Goal: Information Seeking & Learning: Learn about a topic

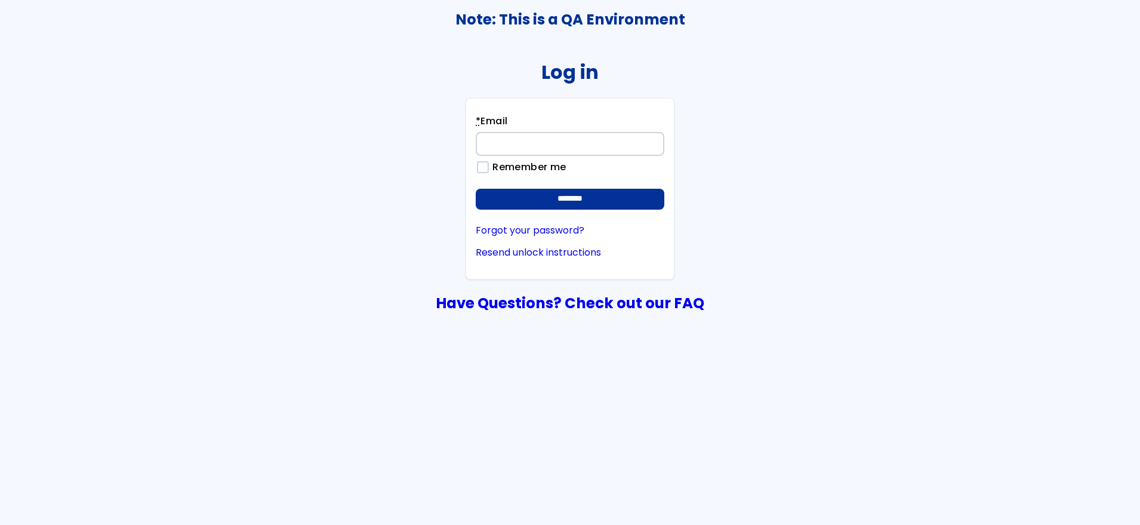
click at [1040, 241] on div "Log in * Email Remember me ******** Forgot your password? Resend unlock instruc…" at bounding box center [570, 181] width 1139 height 272
click at [623, 141] on input "* Email" at bounding box center [570, 144] width 189 height 24
type input "**********"
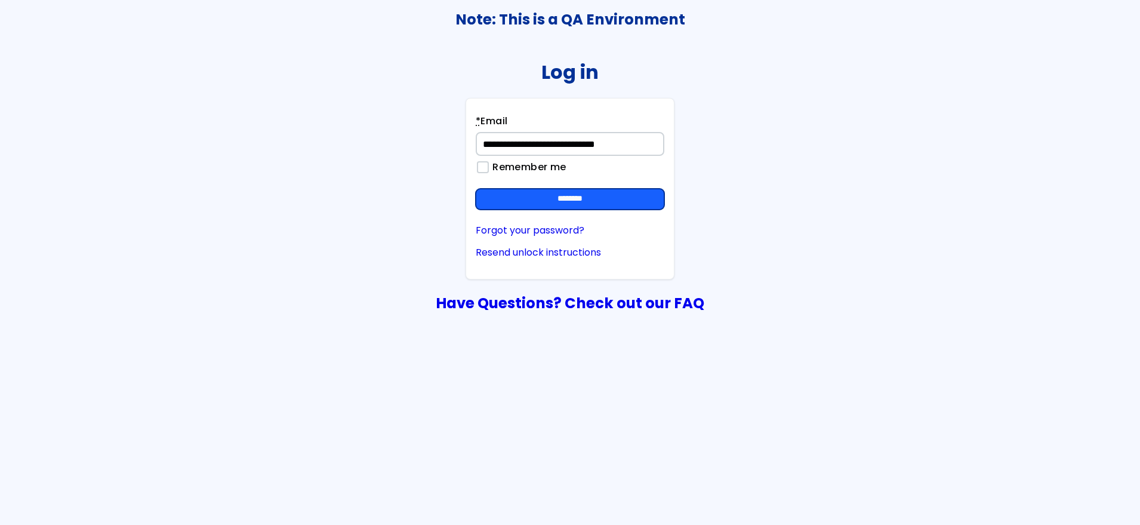
click at [592, 189] on input "********" at bounding box center [570, 199] width 189 height 21
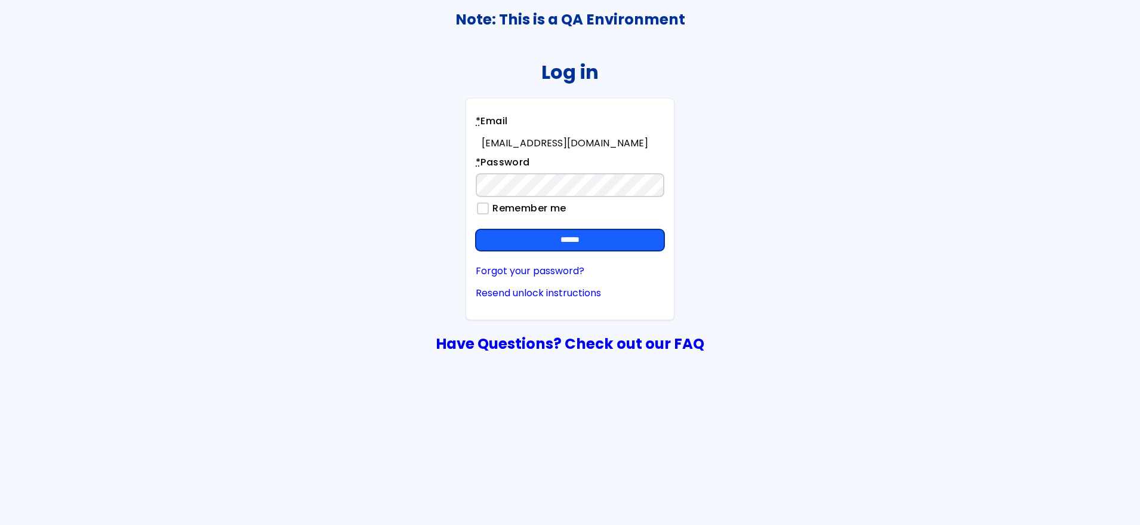
click at [596, 247] on input "******" at bounding box center [570, 239] width 189 height 21
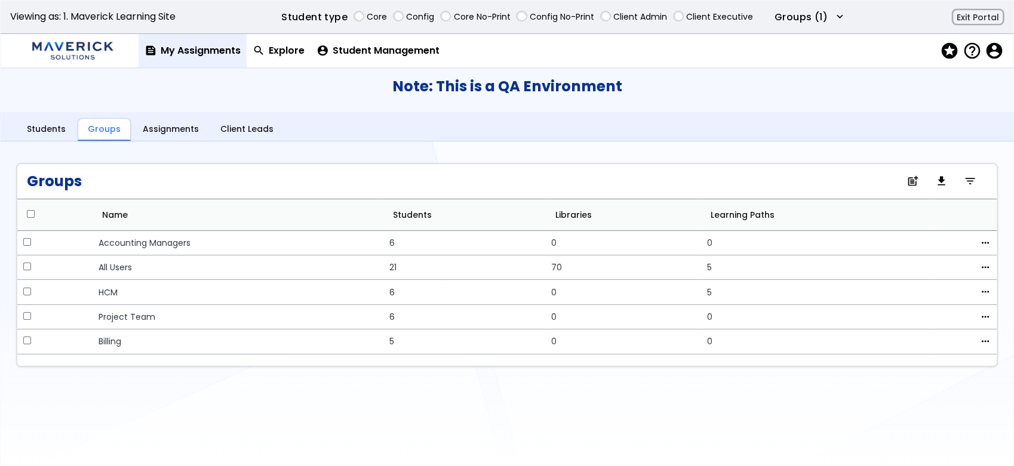
click at [222, 45] on link "feed My Assignments" at bounding box center [193, 50] width 108 height 33
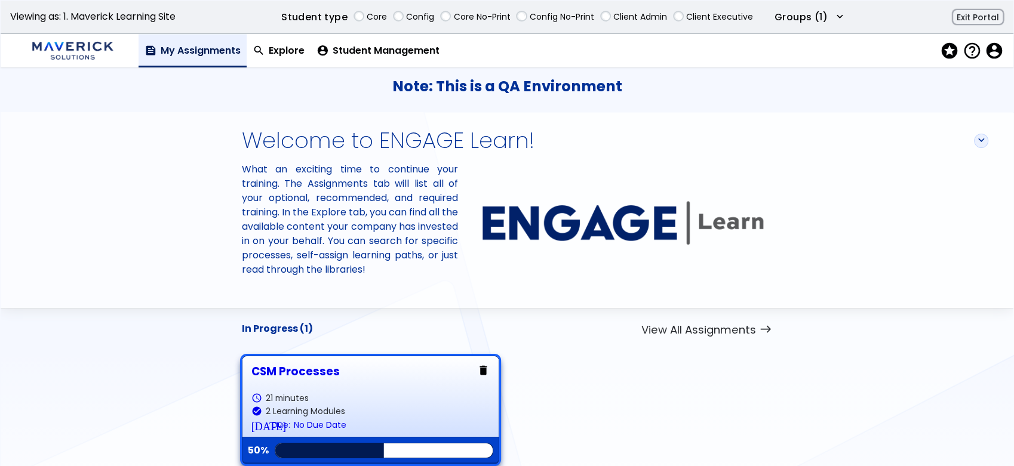
click at [313, 382] on link "CSM Processes schedule 21 minutes check_circle 2 Learning Modules [DATE] Due: N…" at bounding box center [370, 410] width 238 height 90
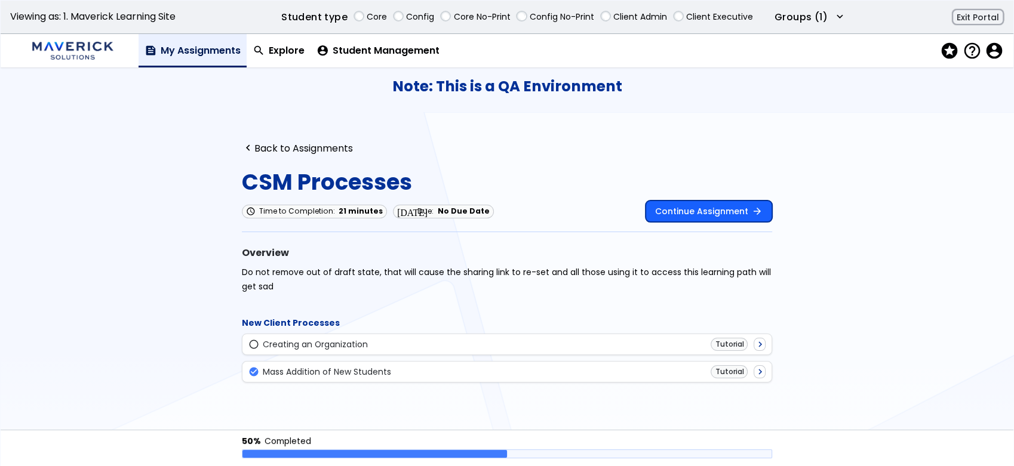
click at [651, 206] on link "Continue Assignment arrow_forward" at bounding box center [708, 211] width 127 height 21
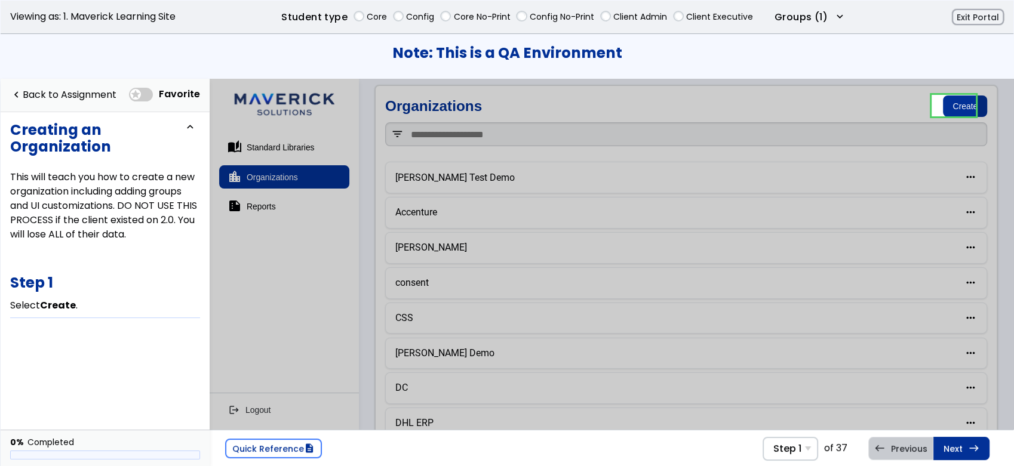
click at [139, 100] on span at bounding box center [141, 95] width 24 height 14
click at [805, 446] on div "Step 1 Step 1 Select Create . Step 2 In the Organization name field, type CSM P…" at bounding box center [790, 449] width 56 height 24
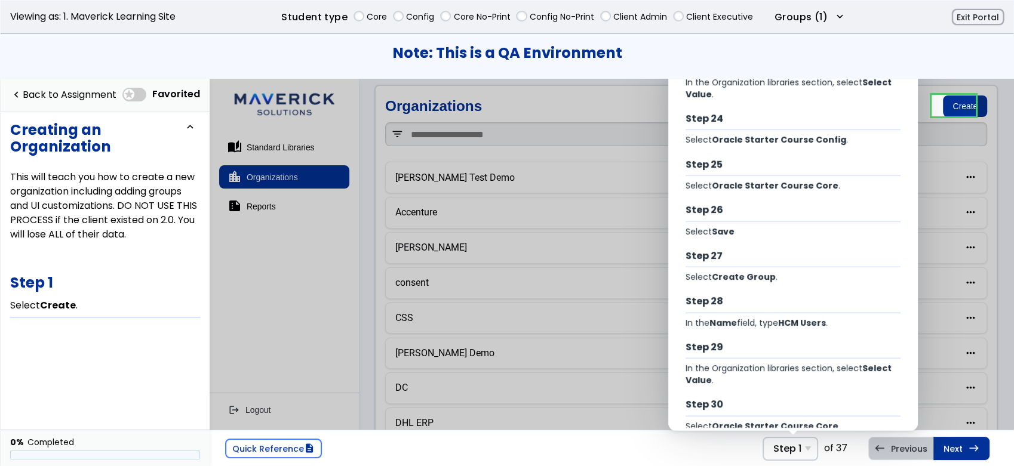
scroll to position [1484, 0]
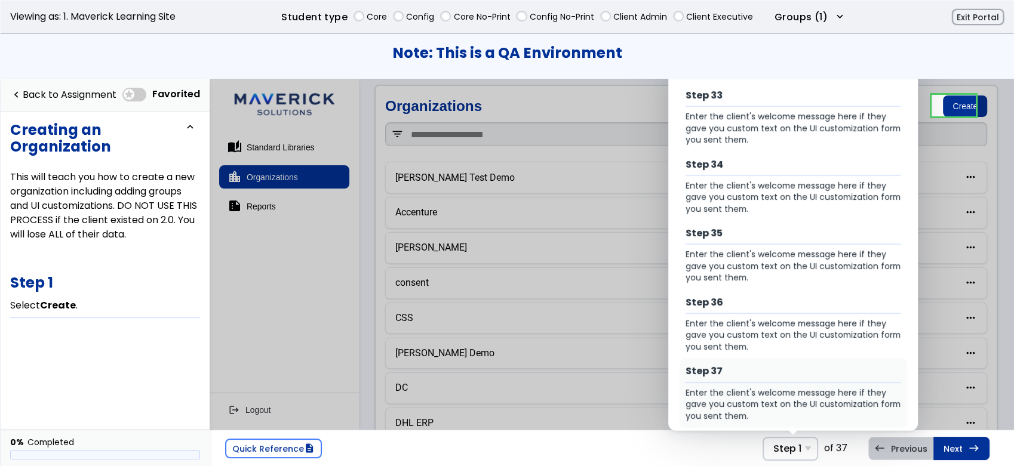
click at [803, 388] on div "Enter the client's welcome message here if they gave you custom text on the UI …" at bounding box center [793, 404] width 216 height 35
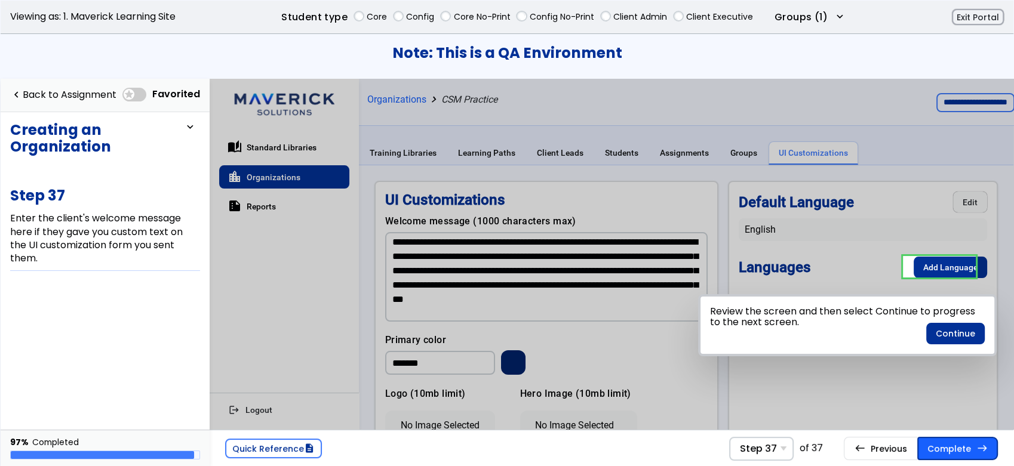
click at [970, 451] on button "Complete east" at bounding box center [957, 448] width 81 height 23
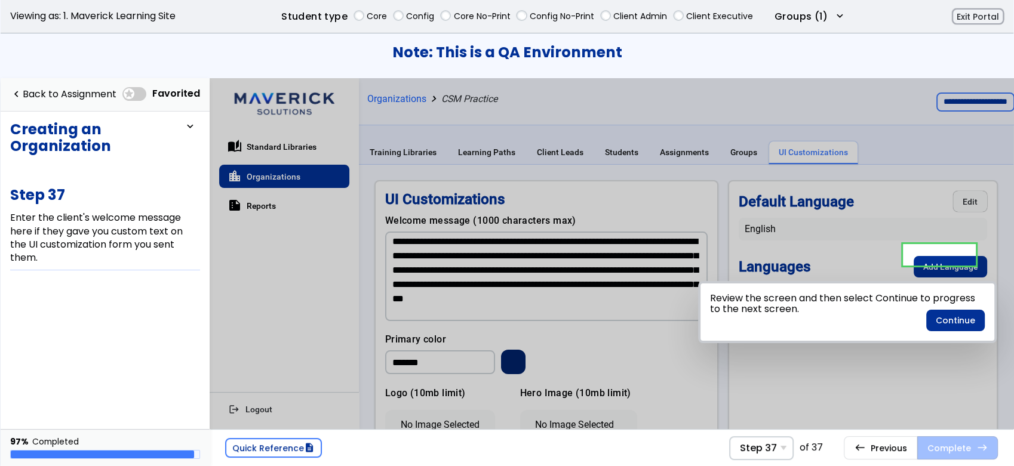
scroll to position [12, 0]
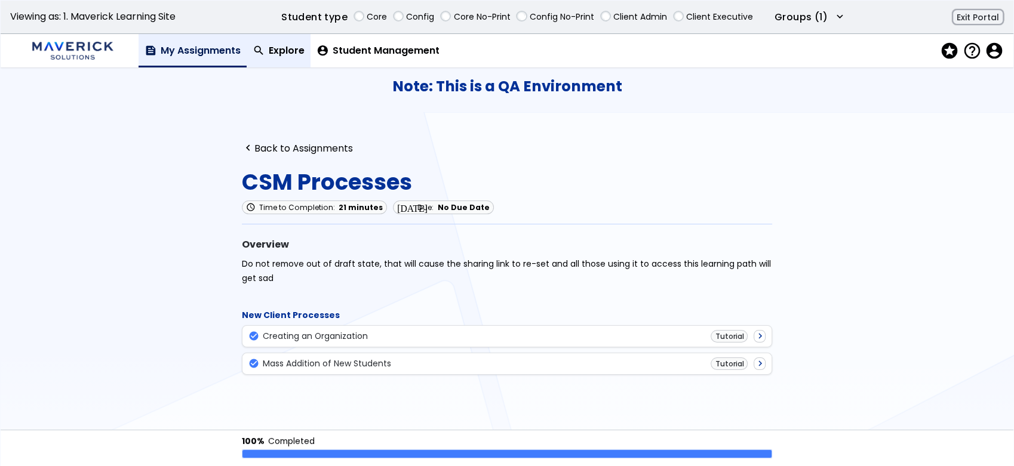
click at [273, 43] on link "search Explore" at bounding box center [279, 50] width 64 height 33
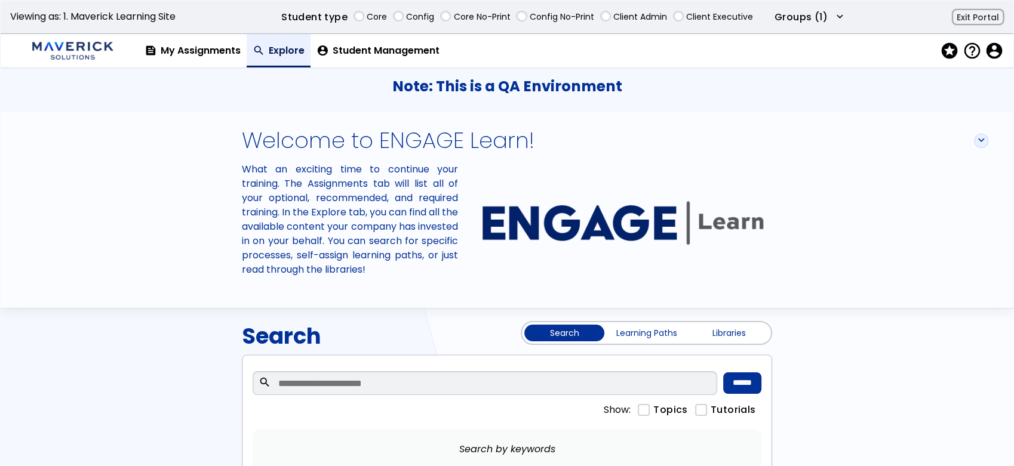
click at [628, 327] on link "Learning Paths" at bounding box center [647, 333] width 80 height 17
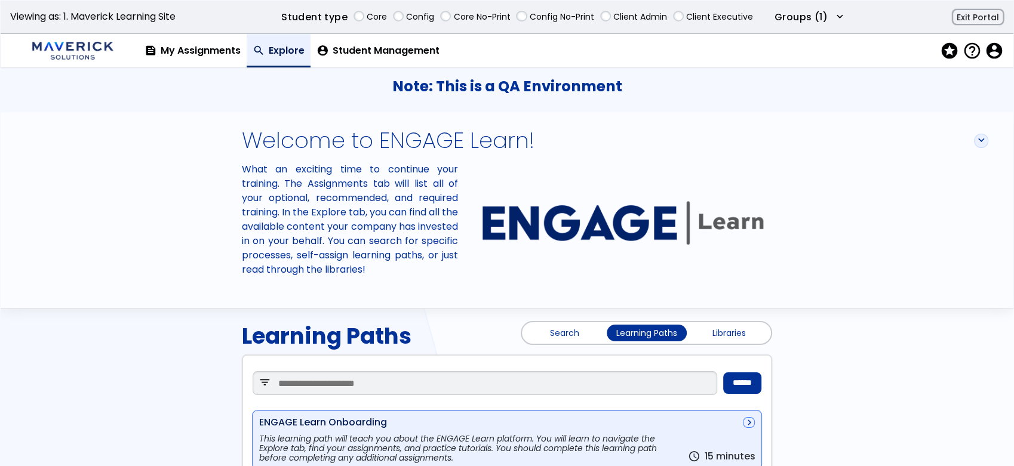
click at [566, 418] on div "ENGAGE Learn Onboarding navigate_next" at bounding box center [507, 422] width 496 height 11
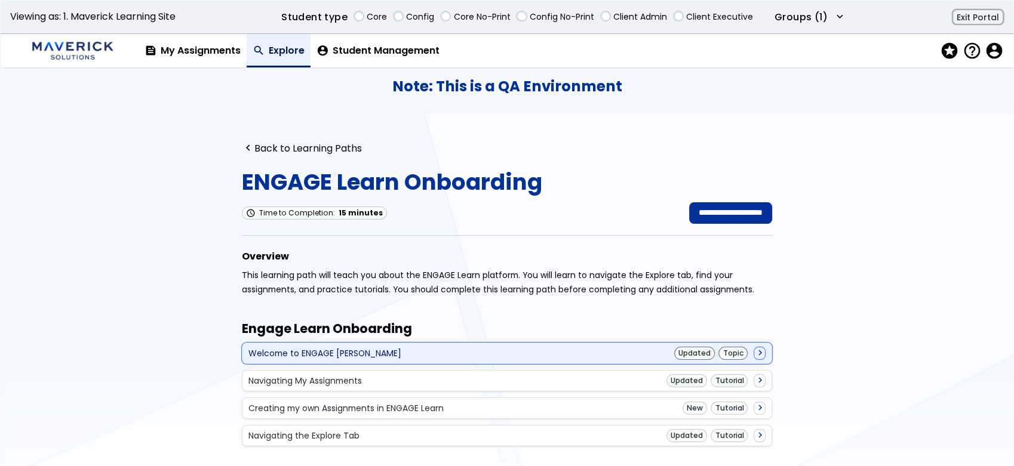
click at [534, 349] on div "Welcome to ENGAGE [PERSON_NAME] Updated Topic navigate_next" at bounding box center [507, 353] width 518 height 13
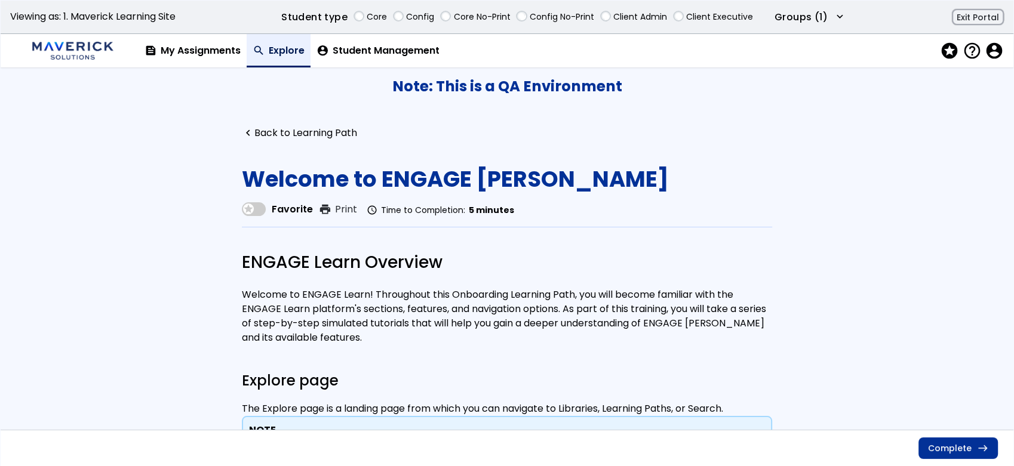
click at [243, 205] on span at bounding box center [254, 209] width 24 height 14
click at [942, 439] on link "Complete east" at bounding box center [957, 448] width 79 height 21
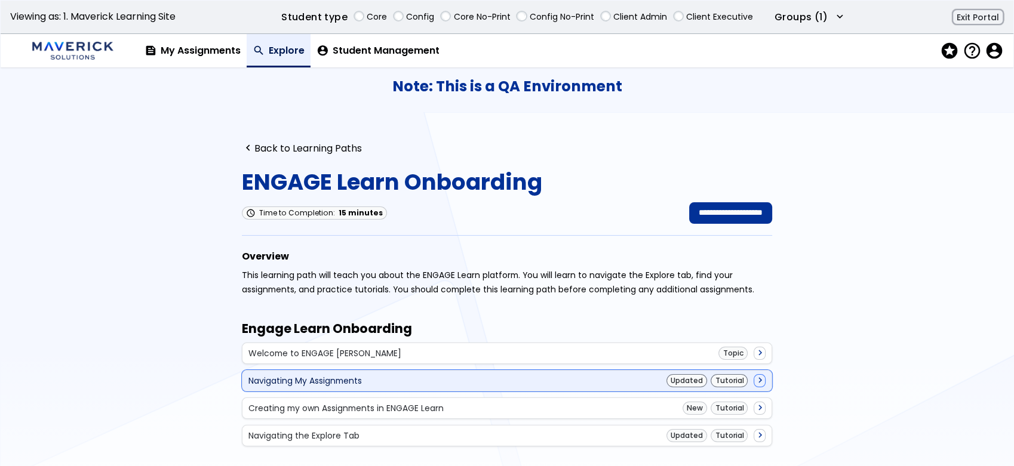
click at [611, 385] on div "Navigating My Assignments Updated Tutorial navigate_next" at bounding box center [507, 380] width 518 height 13
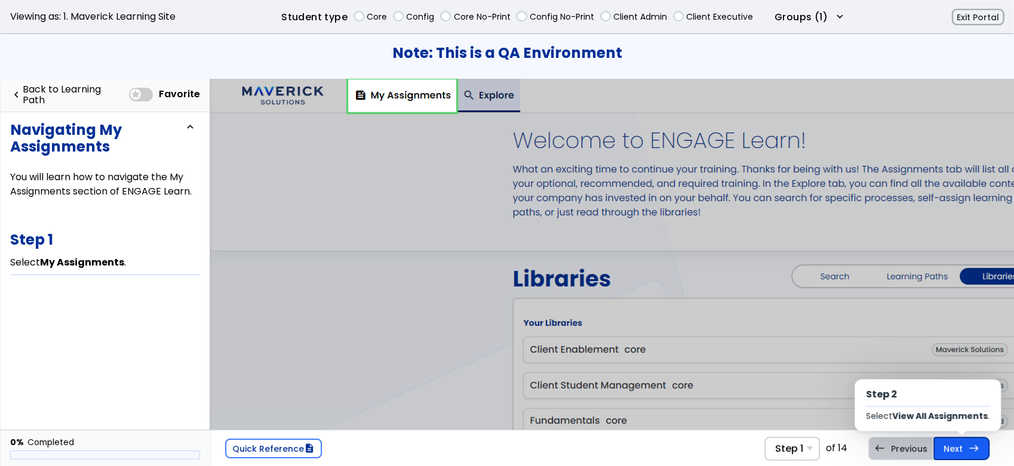
click at [953, 442] on link "Next east Step 2 Select View All Assignments ." at bounding box center [961, 448] width 56 height 23
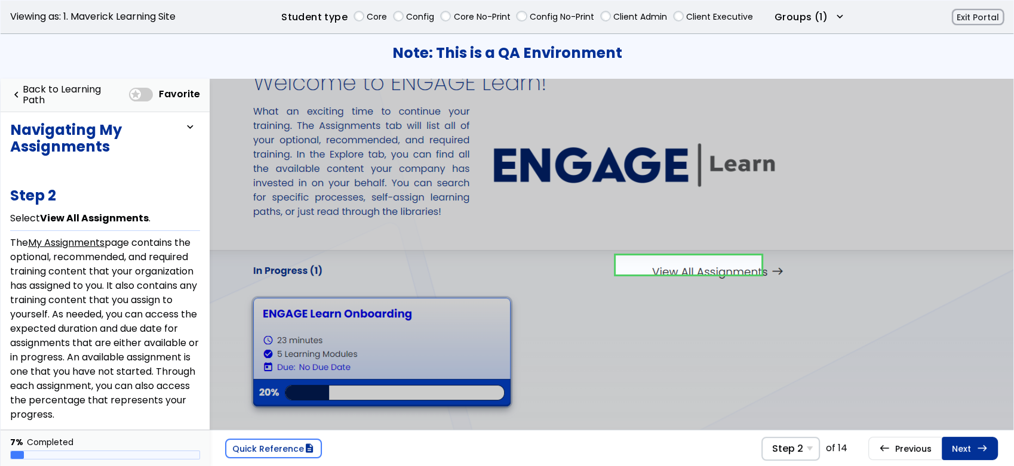
click at [953, 442] on link "Next east Step 3 View All Assignments ." at bounding box center [970, 448] width 56 height 23
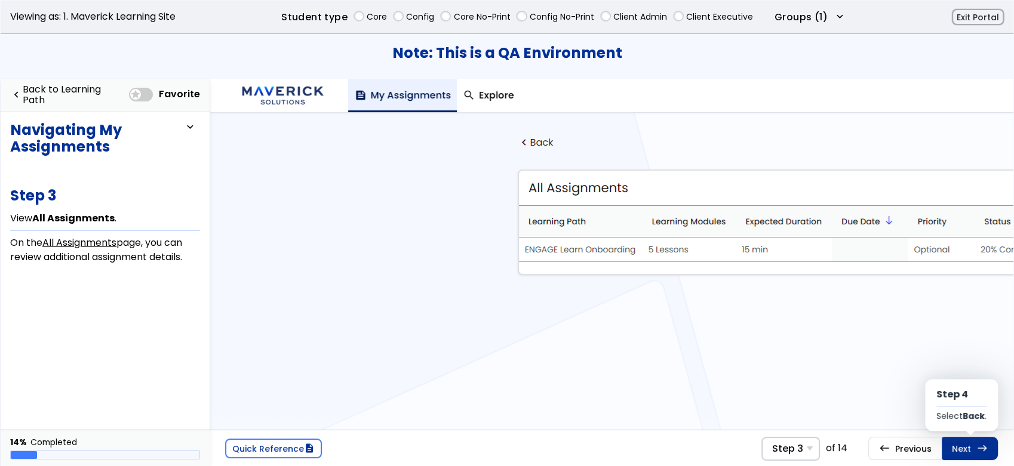
click at [953, 442] on link "Next east Step 4 Select Back ." at bounding box center [970, 448] width 56 height 23
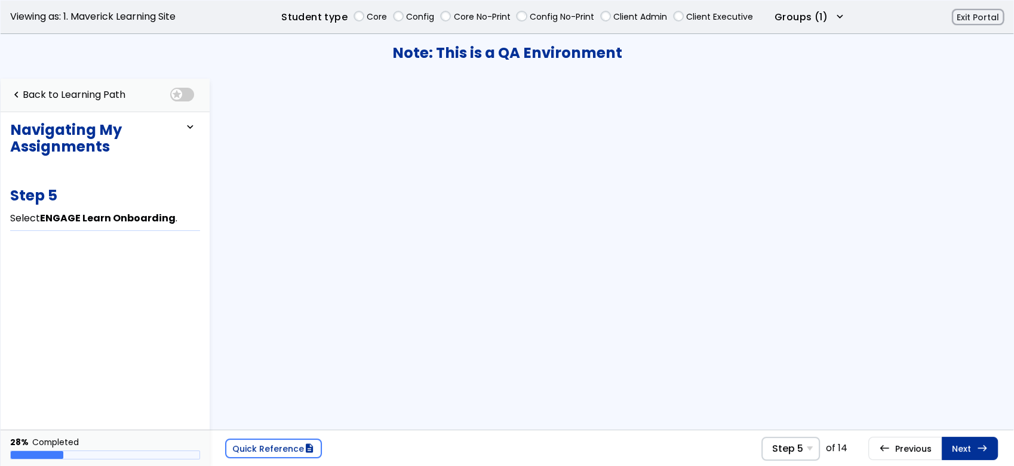
click at [953, 442] on link "Next east Step 6 Select ENGAGE Learn Overview ." at bounding box center [970, 448] width 56 height 23
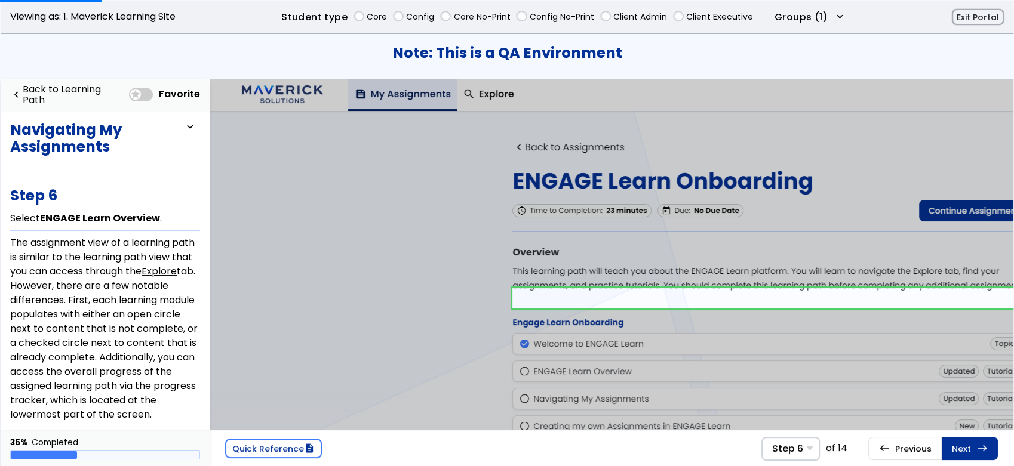
scroll to position [93, 0]
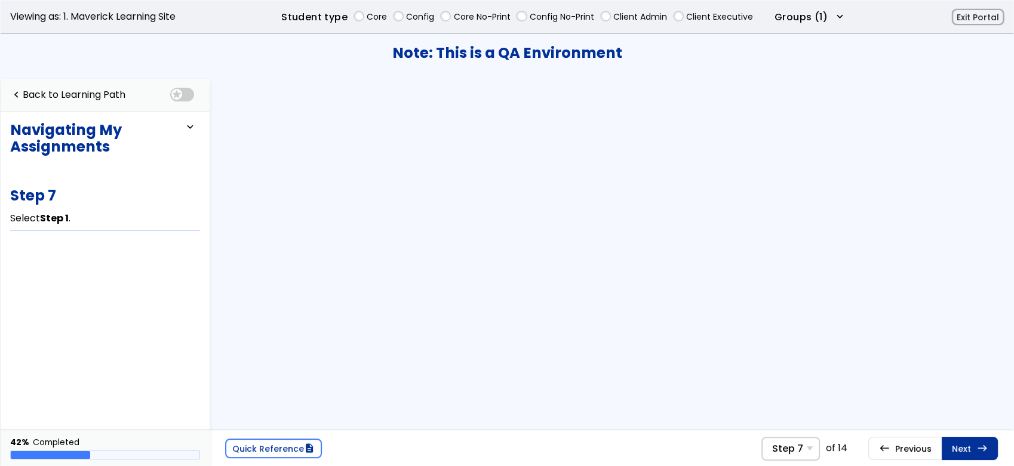
click at [953, 442] on link "Next east Step 8 In the Step drop-down list, select Scroll down ." at bounding box center [970, 448] width 56 height 23
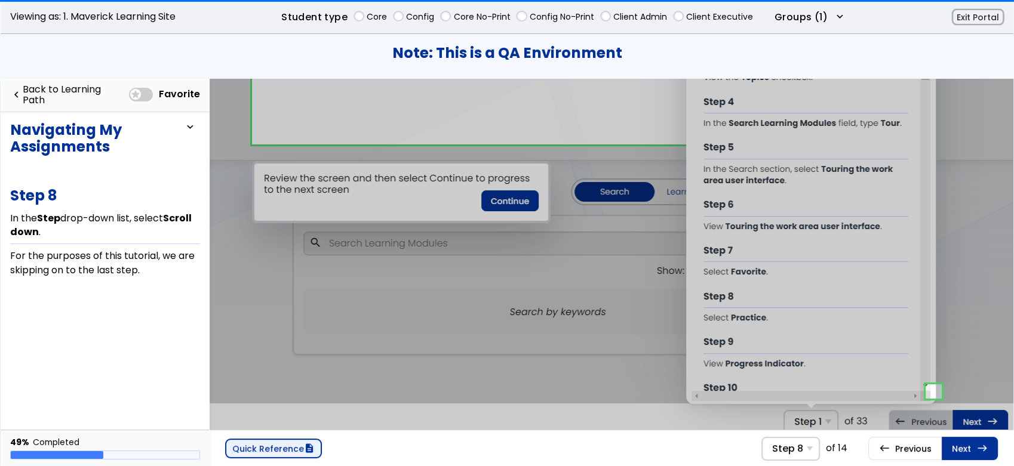
click at [287, 442] on link "Quick Reference description" at bounding box center [273, 449] width 97 height 20
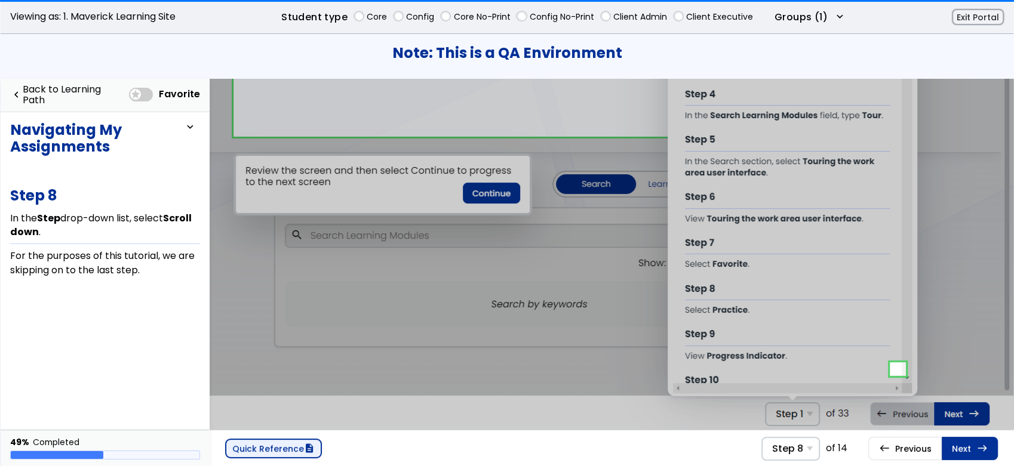
scroll to position [223, 354]
click at [803, 443] on span "Step 8" at bounding box center [787, 448] width 31 height 11
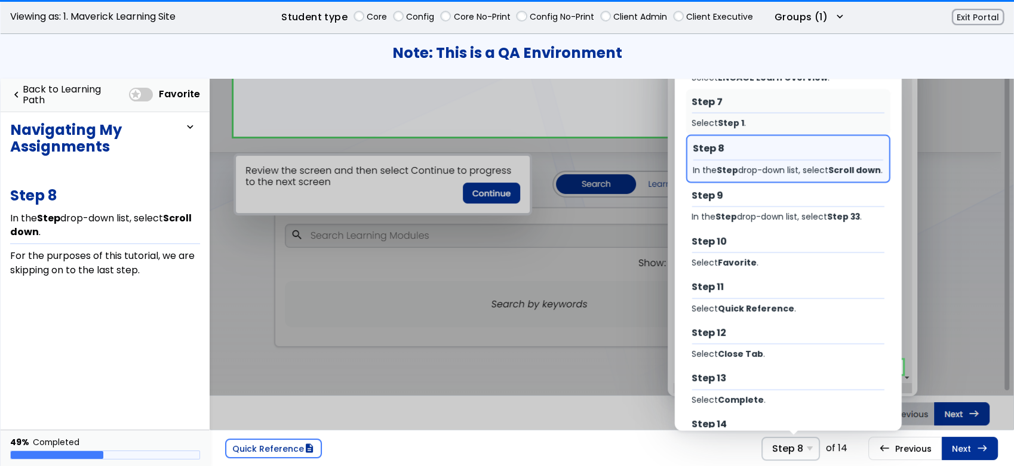
scroll to position [281, 0]
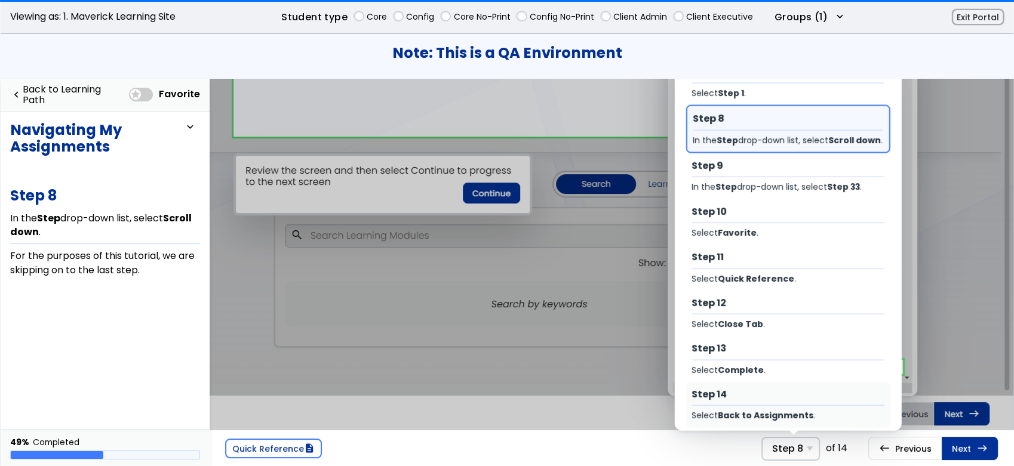
click at [769, 396] on div "Step 14 Select Back to Assignments ." at bounding box center [788, 405] width 204 height 46
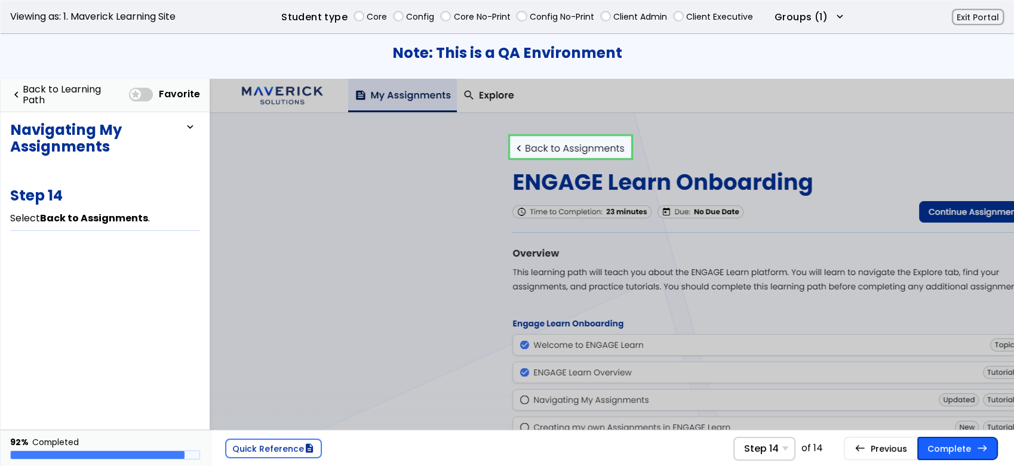
click at [939, 441] on link "Complete east" at bounding box center [957, 448] width 81 height 23
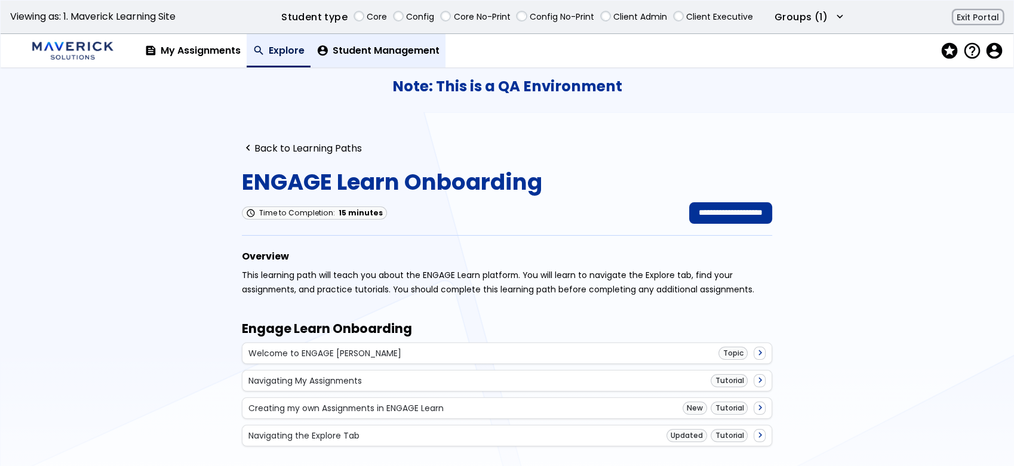
click at [371, 45] on link "account_circle Student Management" at bounding box center [377, 50] width 135 height 33
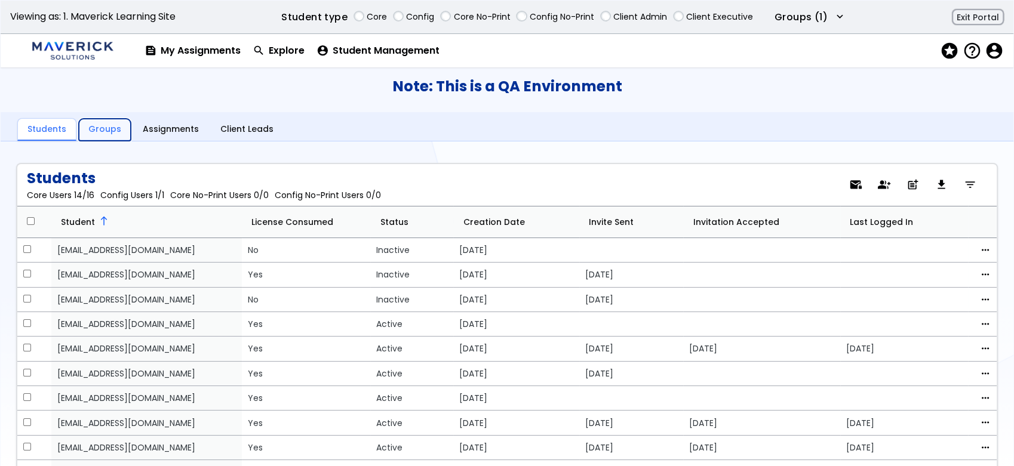
click at [100, 126] on link "Groups" at bounding box center [105, 130] width 52 height 23
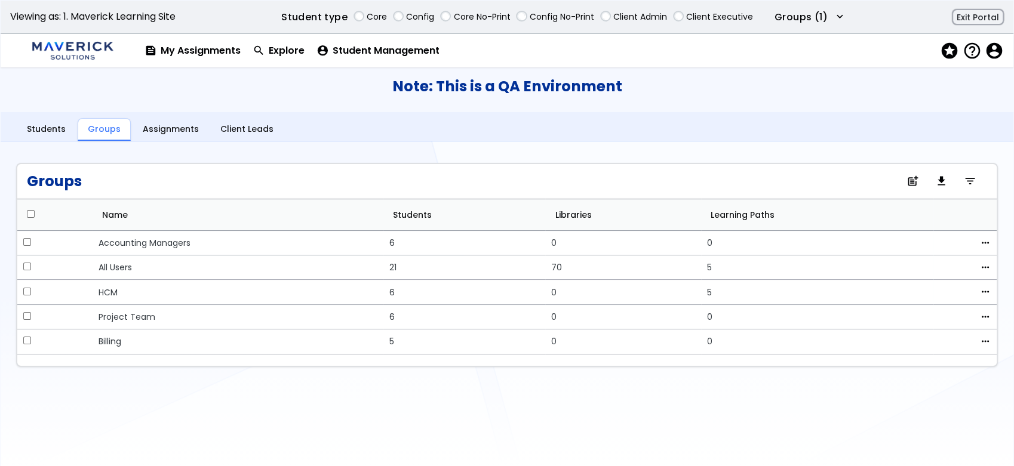
click at [980, 186] on div "post_add file_download filter_list" at bounding box center [945, 181] width 86 height 23
click at [967, 179] on span "filter_list" at bounding box center [970, 182] width 13 height 8
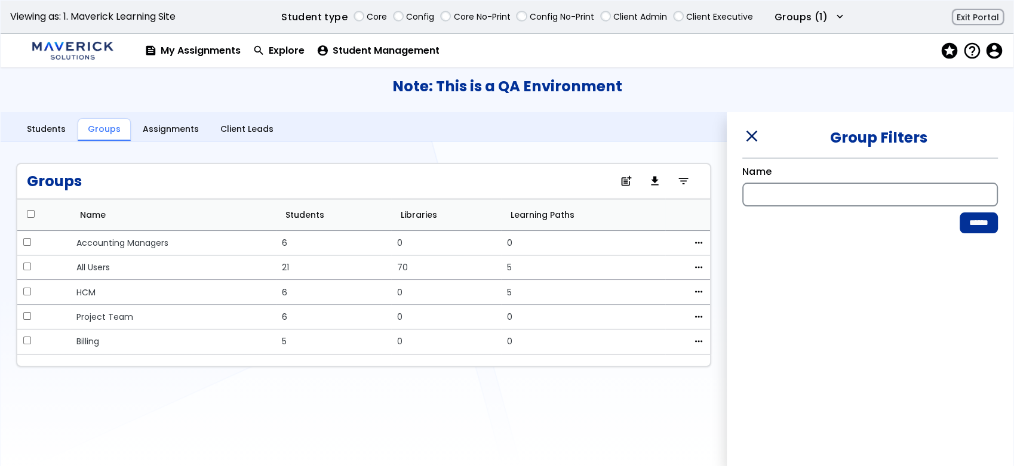
click at [802, 195] on input "Name" at bounding box center [870, 195] width 256 height 24
drag, startPoint x: 755, startPoint y: 127, endPoint x: 758, endPoint y: 115, distance: 11.7
click at [758, 115] on div "close Group Filters Name ******" at bounding box center [870, 173] width 287 height 122
click at [170, 130] on link "Assignments" at bounding box center [170, 130] width 75 height 23
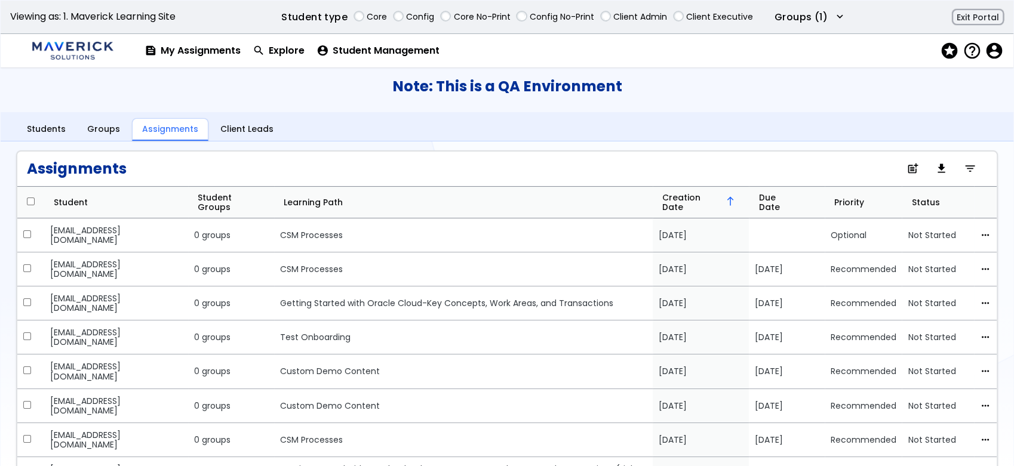
scroll to position [11, 0]
click at [882, 87] on h3 "Note: This is a QA Environment" at bounding box center [507, 86] width 1013 height 17
click at [861, 64] on nav "feed My Assignments search Explore account_circle Student Management stars help…" at bounding box center [573, 50] width 869 height 33
click at [955, 87] on h3 "Note: This is a QA Environment" at bounding box center [507, 86] width 1013 height 17
drag, startPoint x: 999, startPoint y: 67, endPoint x: 982, endPoint y: 64, distance: 17.6
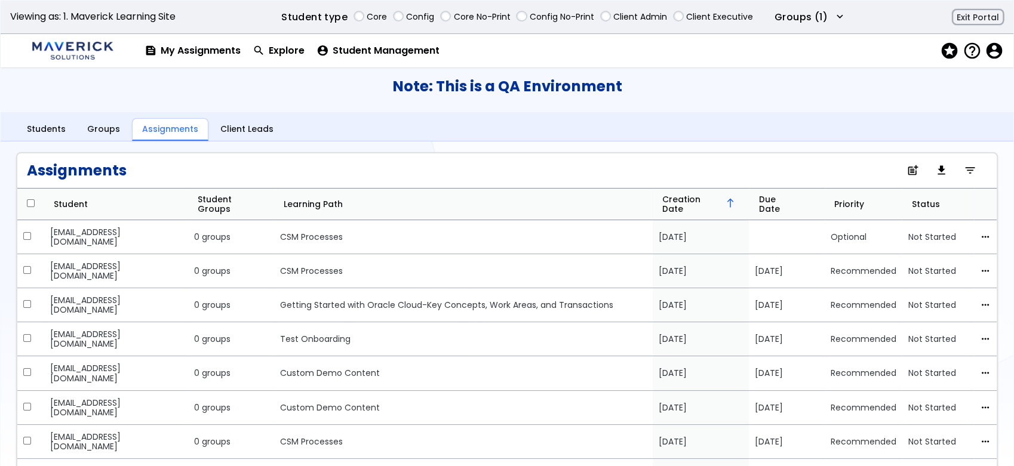
click at [999, 67] on div "stars help_outline contact_support Support policy Privacy fact_check [PERSON_NA…" at bounding box center [971, 50] width 74 height 33
